Goal: Task Accomplishment & Management: Manage account settings

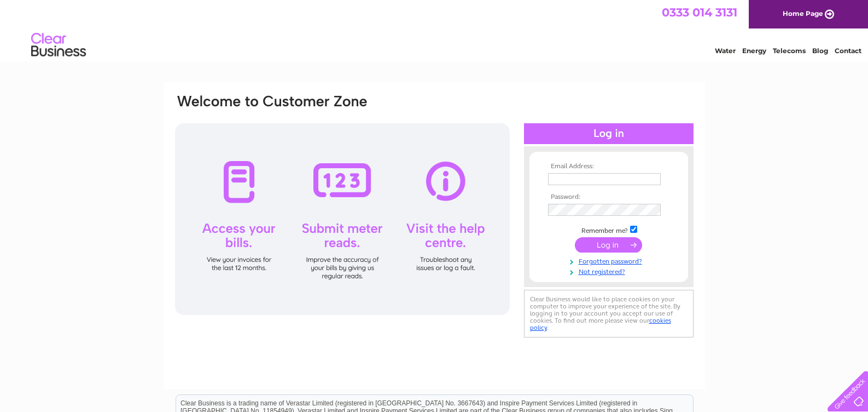
type input "rgauld@btinternet.com"
click at [609, 244] on input "submit" at bounding box center [608, 244] width 67 height 15
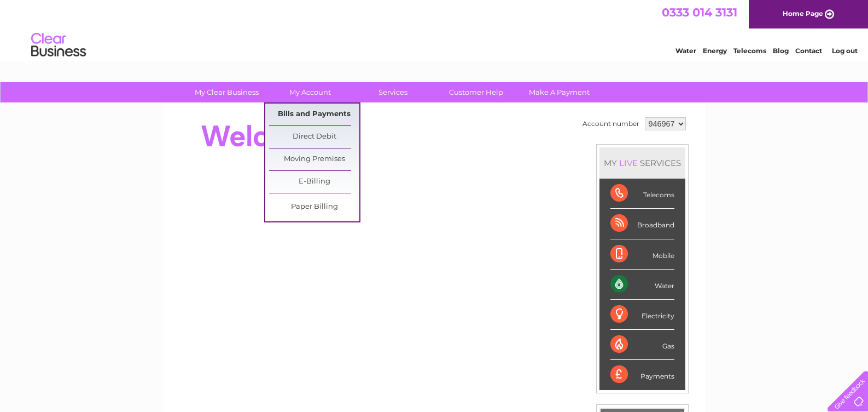
click at [308, 111] on link "Bills and Payments" at bounding box center [314, 114] width 90 height 22
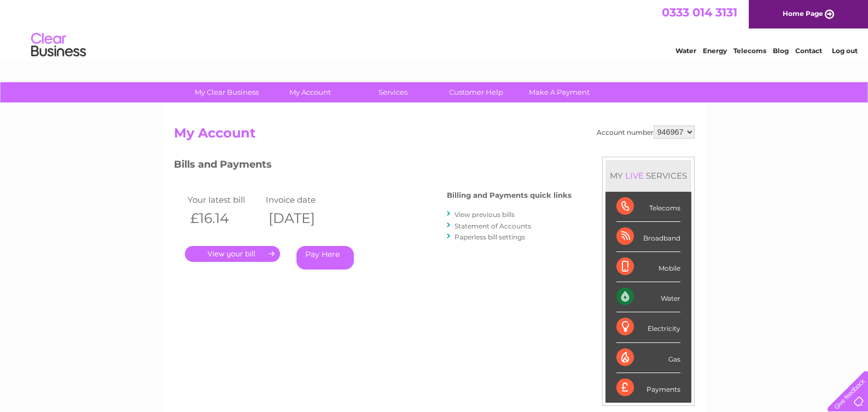
click at [234, 252] on link "." at bounding box center [232, 254] width 95 height 16
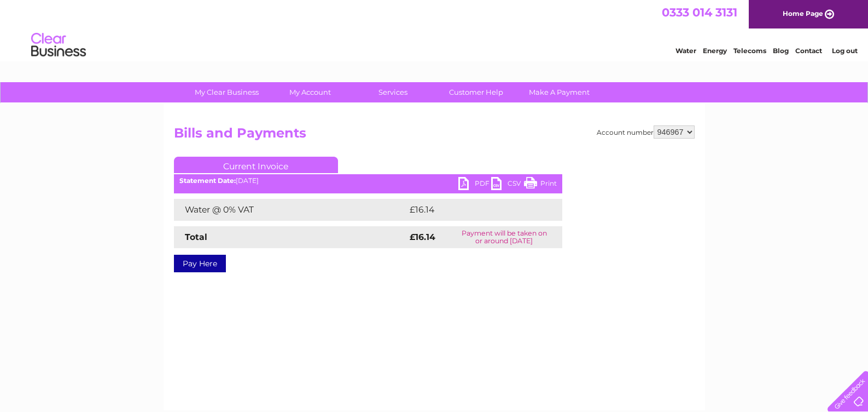
click at [463, 183] on link "PDF" at bounding box center [475, 185] width 33 height 16
click at [842, 50] on link "Log out" at bounding box center [845, 51] width 26 height 8
